Goal: Information Seeking & Learning: Learn about a topic

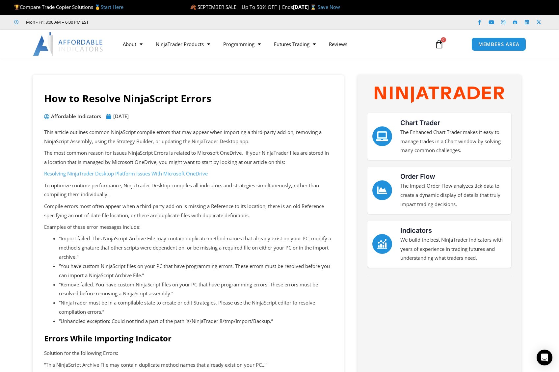
scroll to position [327, 0]
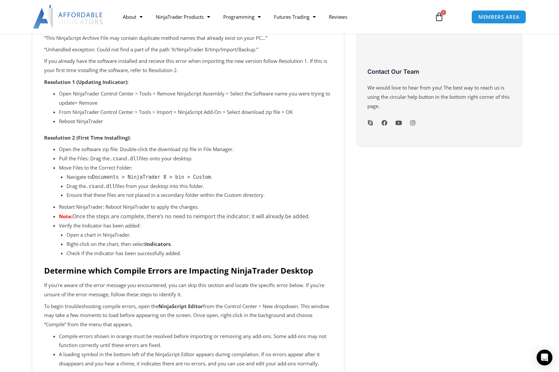
drag, startPoint x: 89, startPoint y: 181, endPoint x: 122, endPoint y: 178, distance: 33.7
click at [122, 182] on li "Drag the .cs and .dll files from your desktop into this folder." at bounding box center [200, 186] width 266 height 9
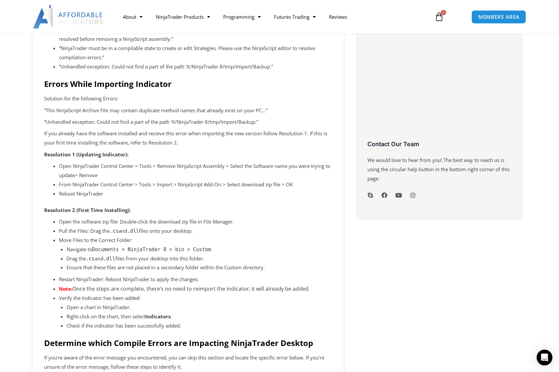
scroll to position [262, 0]
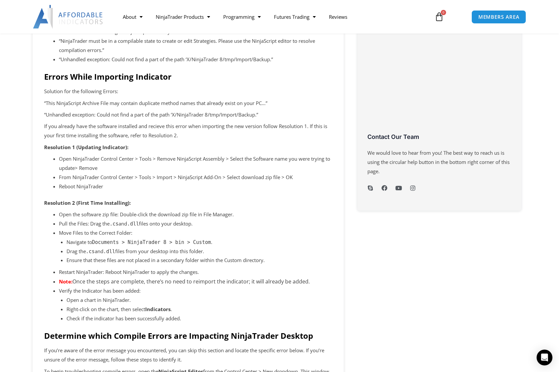
click at [211, 256] on p "Ensure that these files are not placed in a secondary folder within the Custom …" at bounding box center [200, 260] width 266 height 9
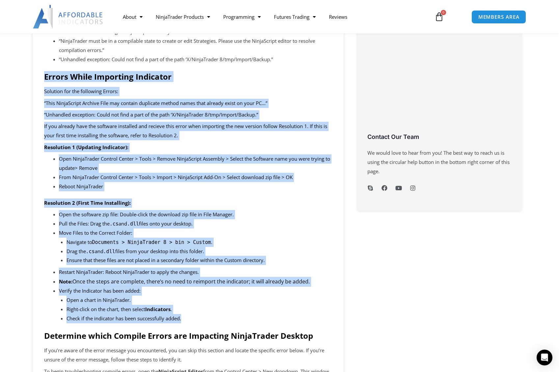
drag, startPoint x: 197, startPoint y: 311, endPoint x: 31, endPoint y: 70, distance: 292.2
copy div "Errors While Importing Indicator Solution for the following Errors: “This Ninja…"
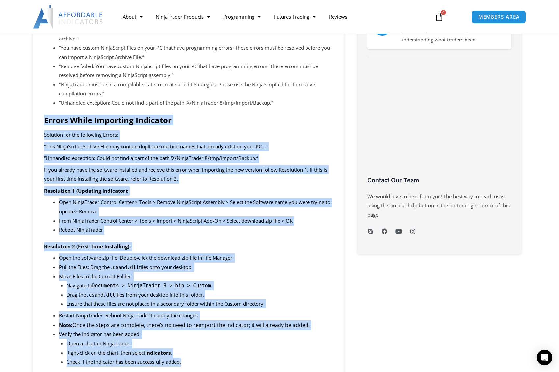
scroll to position [277, 0]
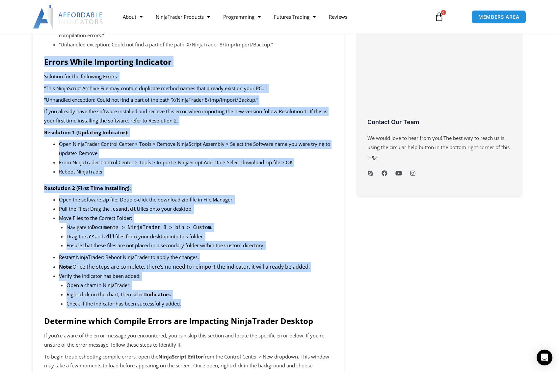
click at [181, 281] on li "Open a chart in NinjaTrader." at bounding box center [200, 285] width 266 height 9
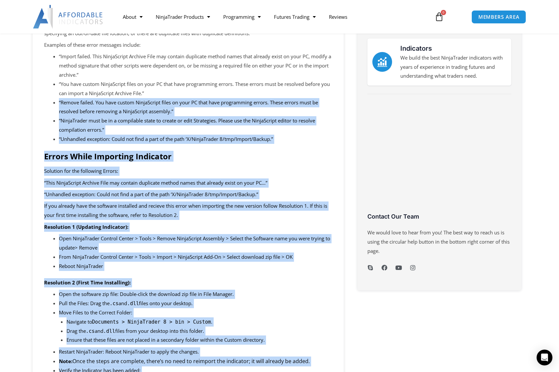
scroll to position [0, 0]
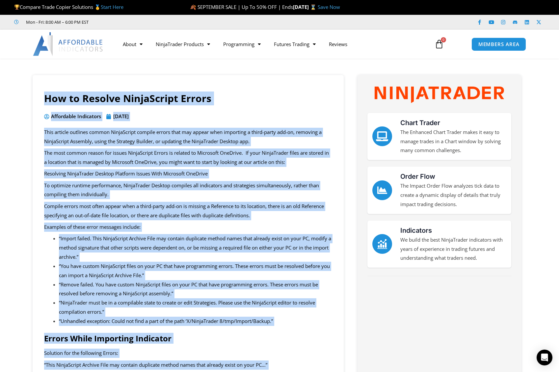
drag, startPoint x: 201, startPoint y: 298, endPoint x: 40, endPoint y: 95, distance: 259.4
copy div "How to Resolve NinjaScript Errors Affordable Indicators December 12, 2024 This …"
click at [496, 45] on span "MEMBERS AREA" at bounding box center [498, 44] width 45 height 6
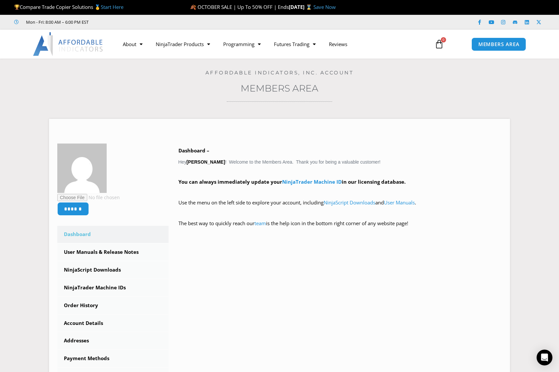
click at [116, 7] on link "Start Here" at bounding box center [112, 7] width 23 height 7
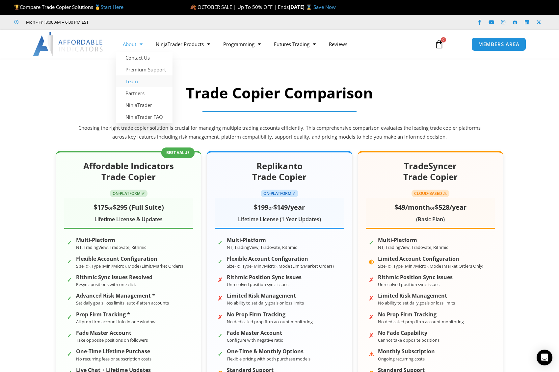
click at [135, 83] on link "Team" at bounding box center [144, 81] width 56 height 12
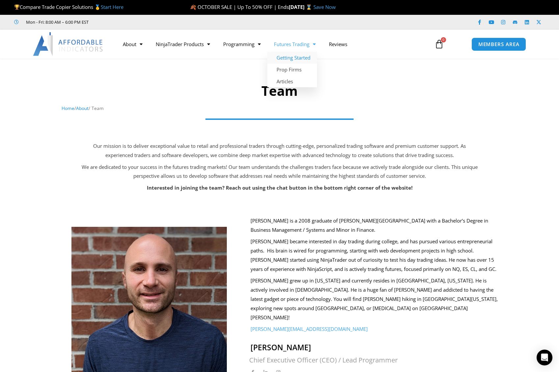
click at [296, 58] on link "Getting Started" at bounding box center [292, 58] width 50 height 12
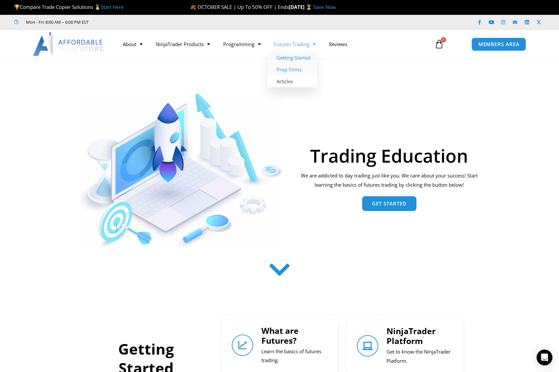
click at [291, 68] on link "Prop Firms" at bounding box center [292, 70] width 50 height 12
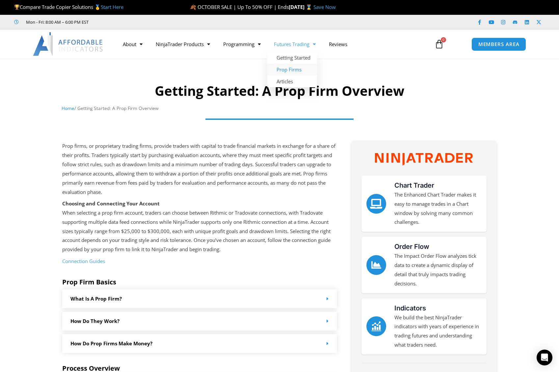
click at [304, 45] on link "Futures Trading" at bounding box center [294, 44] width 55 height 15
click at [294, 81] on link "Articles" at bounding box center [292, 81] width 50 height 12
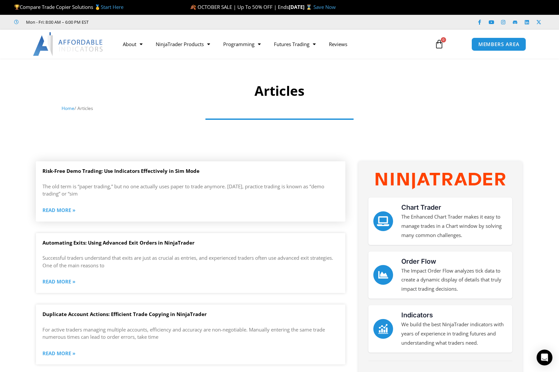
click at [137, 172] on link "Risk-Free Demo Trading: Use Indicators Effectively in Sim Mode" at bounding box center [120, 171] width 157 height 7
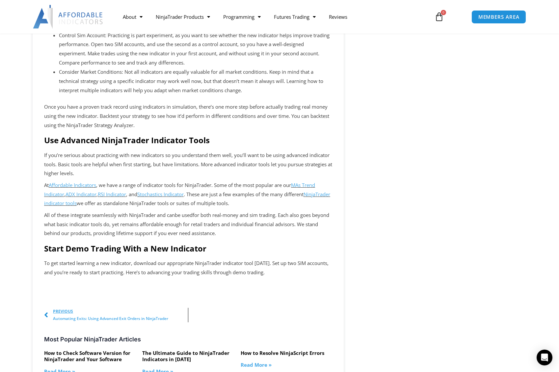
scroll to position [680, 0]
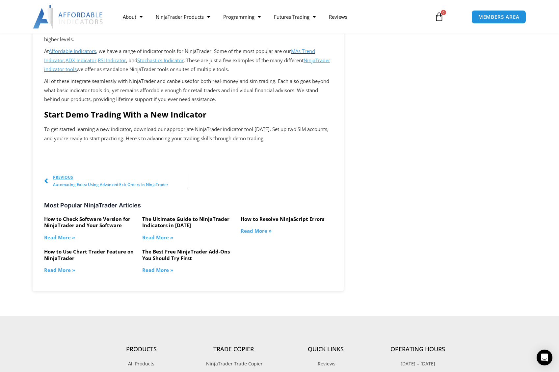
click at [89, 248] on link "How to Use Chart Trader Feature on NinjaTrader" at bounding box center [89, 254] width 90 height 13
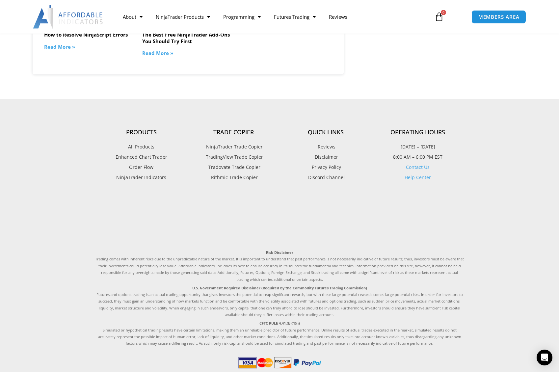
scroll to position [835, 0]
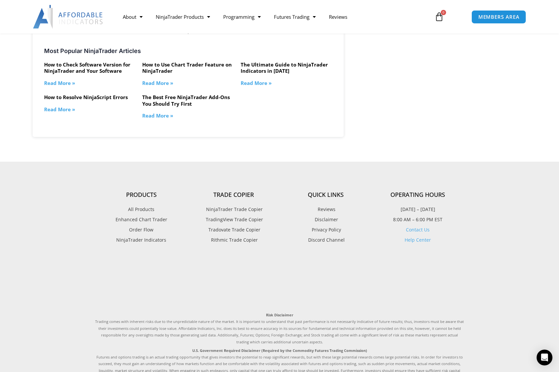
click at [176, 94] on link "The Best Free NinjaTrader Add-Ons You Should Try First" at bounding box center [186, 100] width 88 height 13
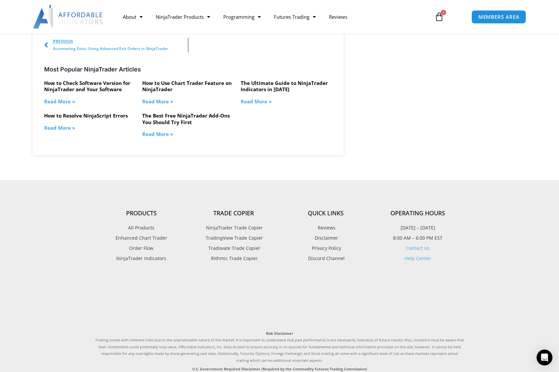
scroll to position [773, 0]
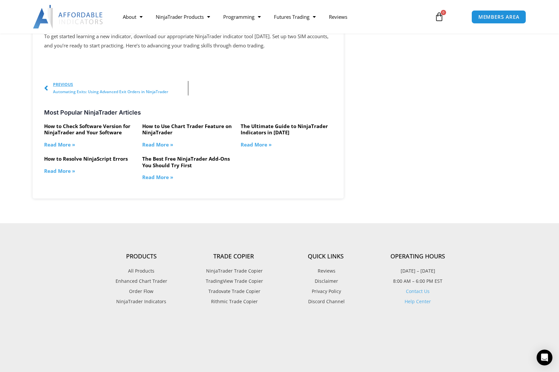
click at [169, 123] on link "How to Use Chart Trader Feature on NinjaTrader" at bounding box center [187, 129] width 90 height 13
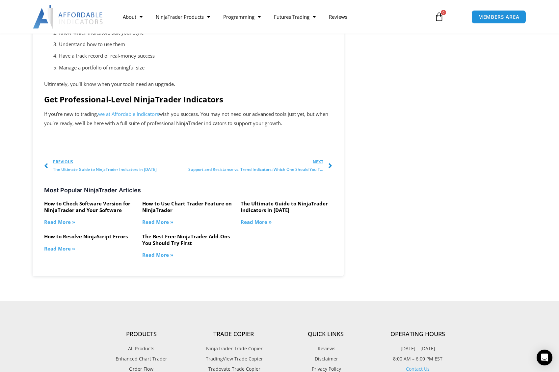
scroll to position [612, 0]
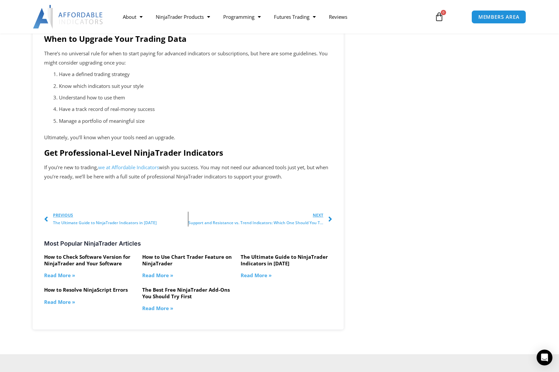
click at [273, 256] on link "The Ultimate Guide to NinjaTrader Indicators in [DATE]" at bounding box center [284, 260] width 87 height 13
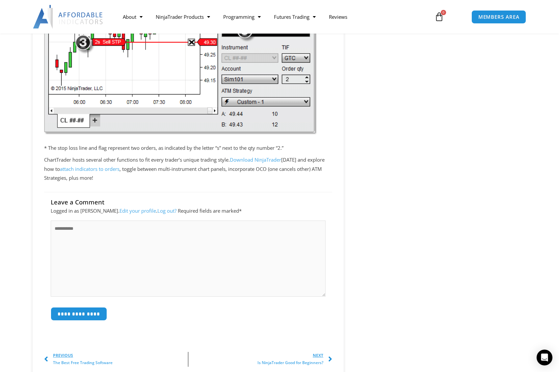
scroll to position [1240, 0]
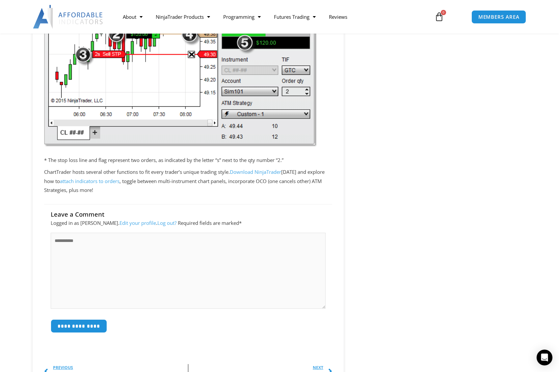
click at [111, 183] on link "attach indicators to orders" at bounding box center [90, 181] width 60 height 7
